Goal: Task Accomplishment & Management: Use online tool/utility

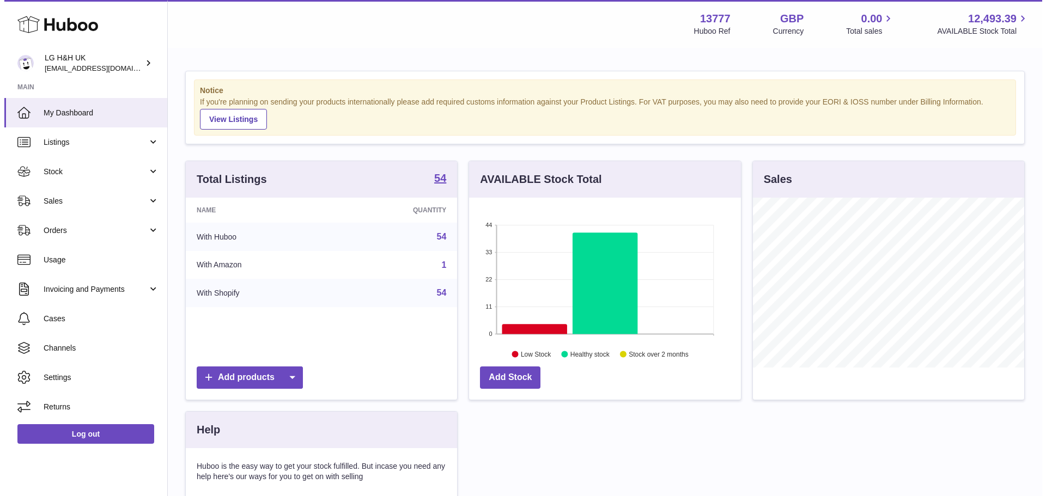
scroll to position [170, 272]
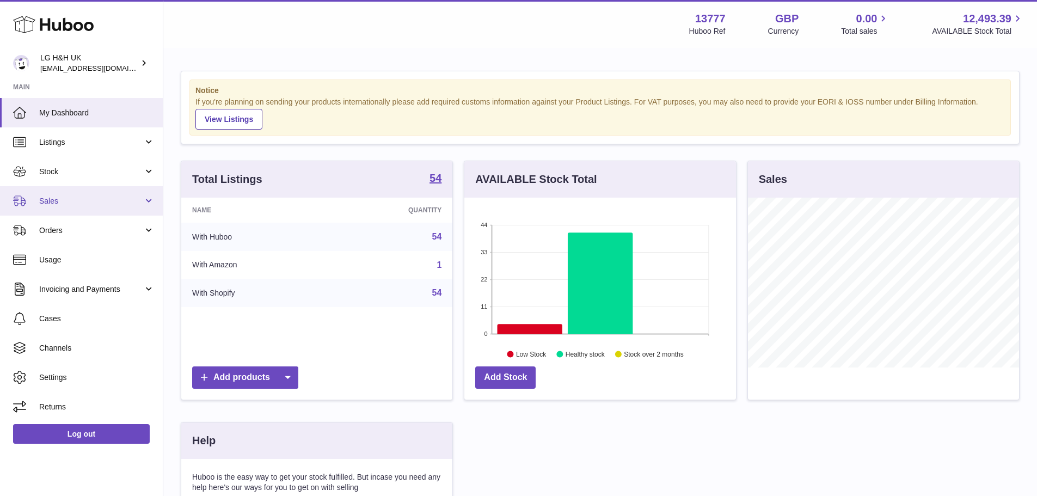
click at [65, 199] on span "Sales" at bounding box center [91, 201] width 104 height 10
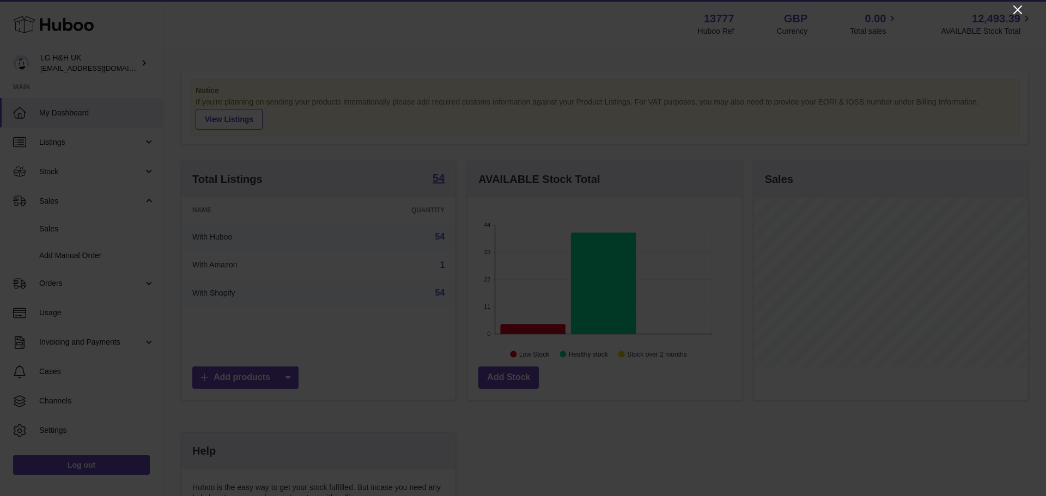
click at [1013, 5] on icon "Close" at bounding box center [1017, 9] width 13 height 13
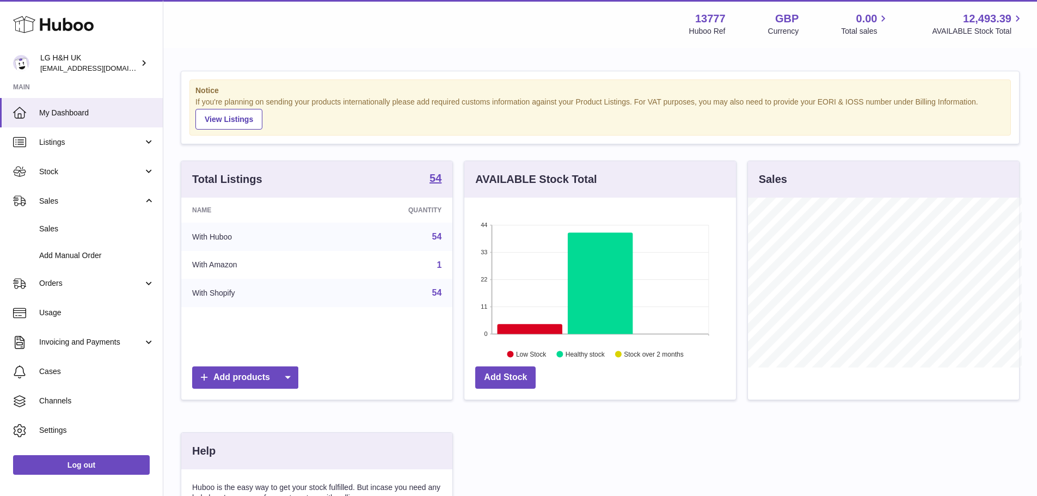
scroll to position [544389, 544288]
click at [68, 210] on link "Sales" at bounding box center [81, 200] width 163 height 29
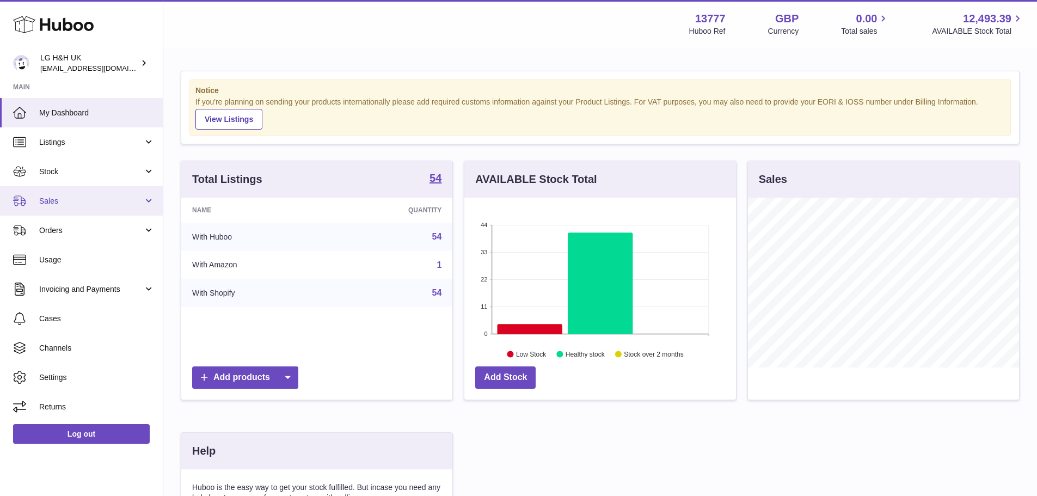
click at [59, 207] on link "Sales" at bounding box center [81, 200] width 163 height 29
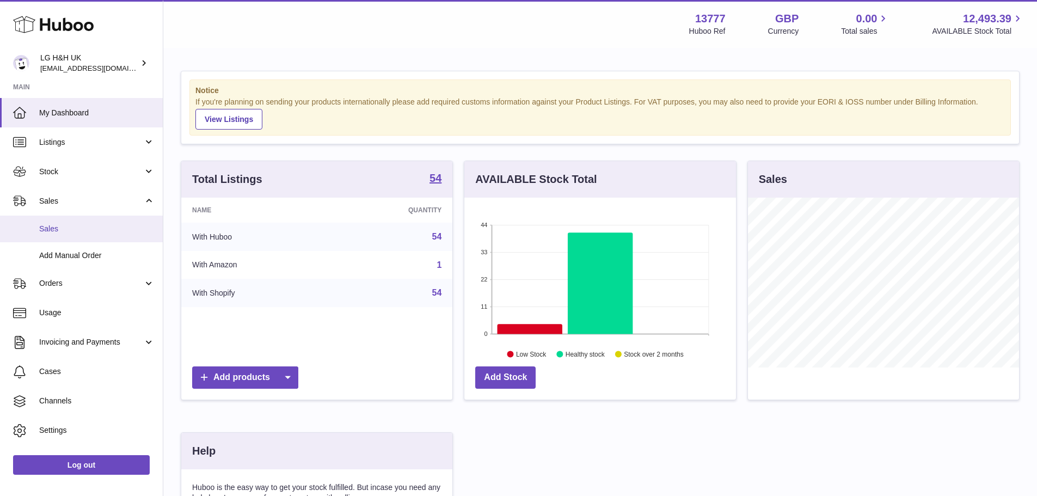
click at [63, 233] on span "Sales" at bounding box center [96, 229] width 115 height 10
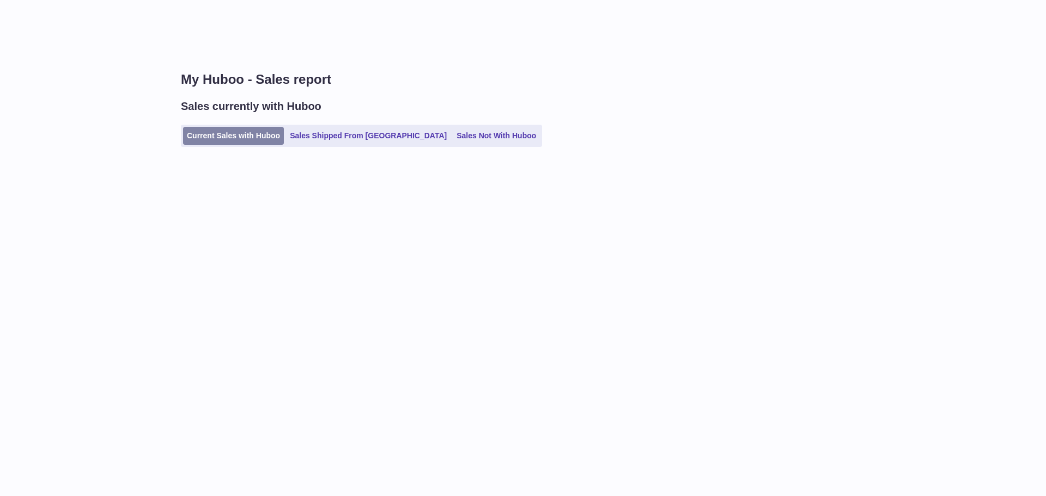
click at [218, 141] on link "Current Sales with Huboo" at bounding box center [233, 136] width 101 height 18
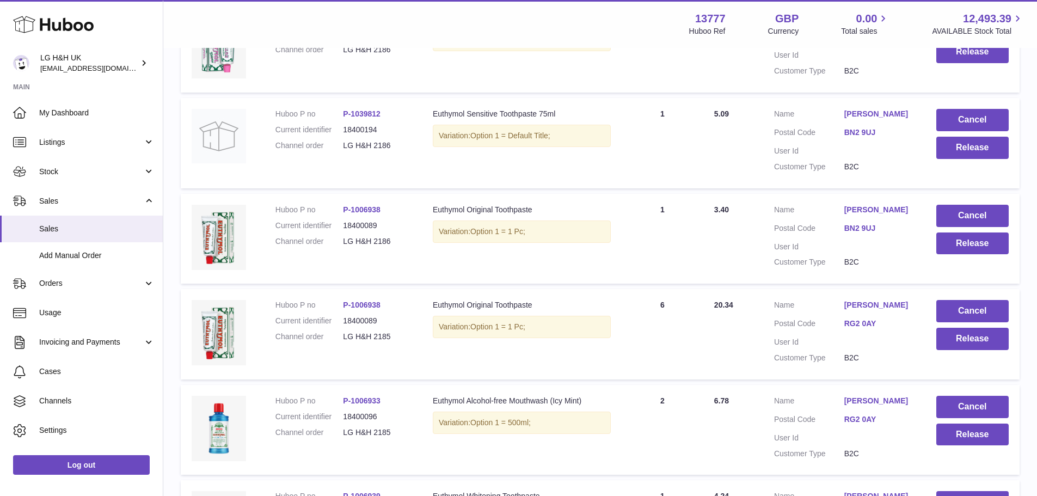
scroll to position [847, 0]
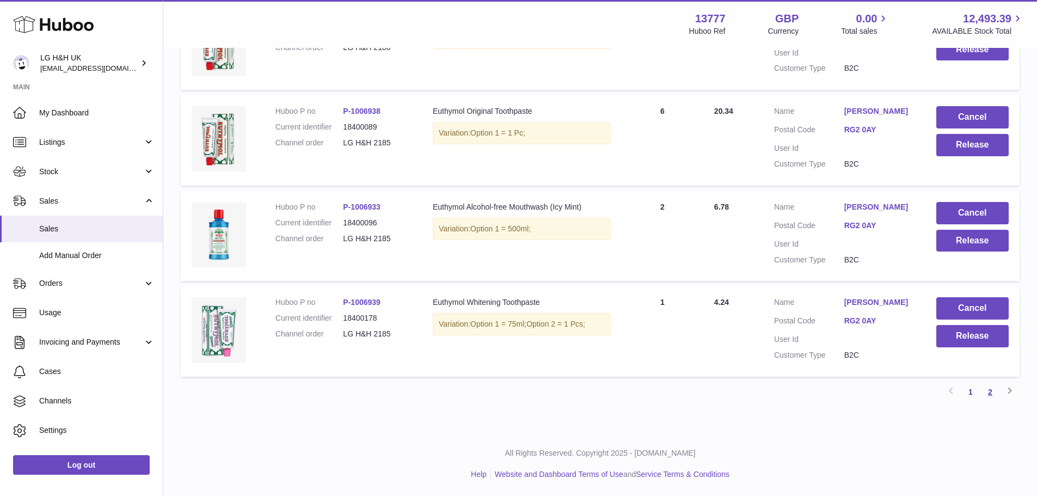
click at [992, 392] on link "2" at bounding box center [991, 392] width 20 height 20
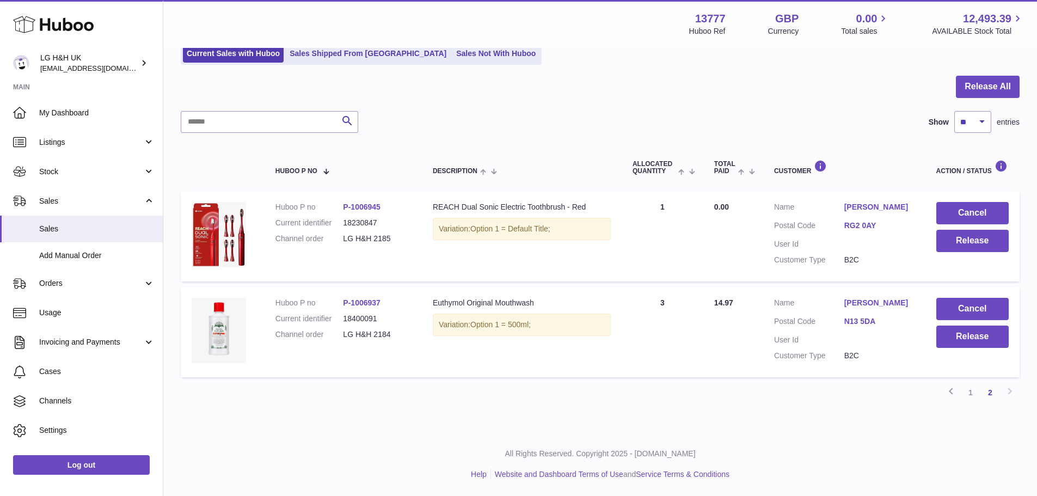
scroll to position [49, 0]
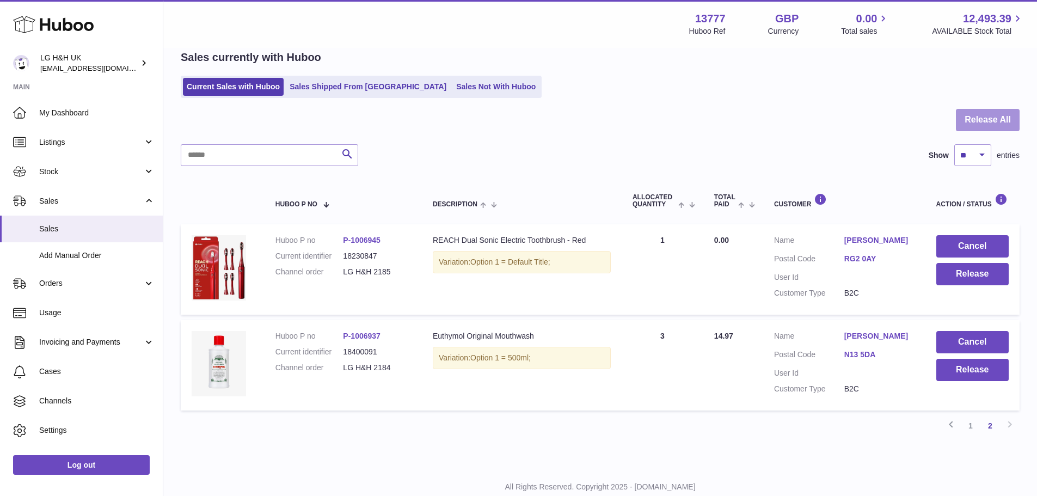
click at [1001, 127] on button "Release All" at bounding box center [988, 120] width 64 height 22
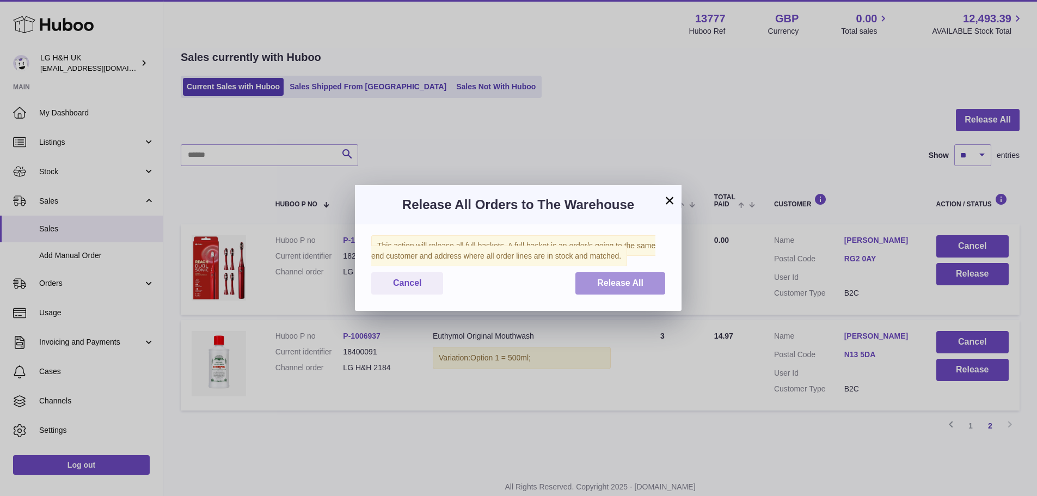
click at [634, 286] on span "Release All" at bounding box center [620, 282] width 46 height 9
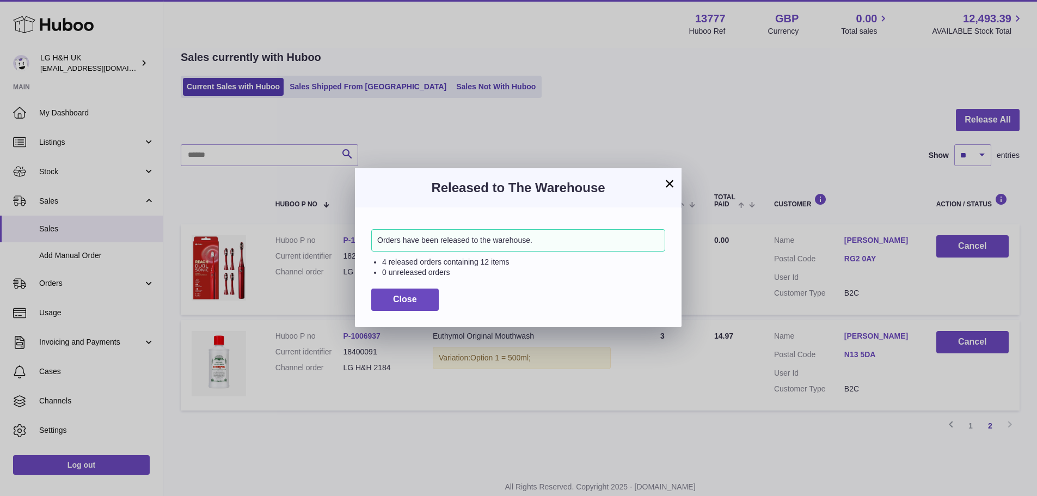
click at [675, 185] on button "×" at bounding box center [669, 183] width 13 height 13
